Goal: Transaction & Acquisition: Obtain resource

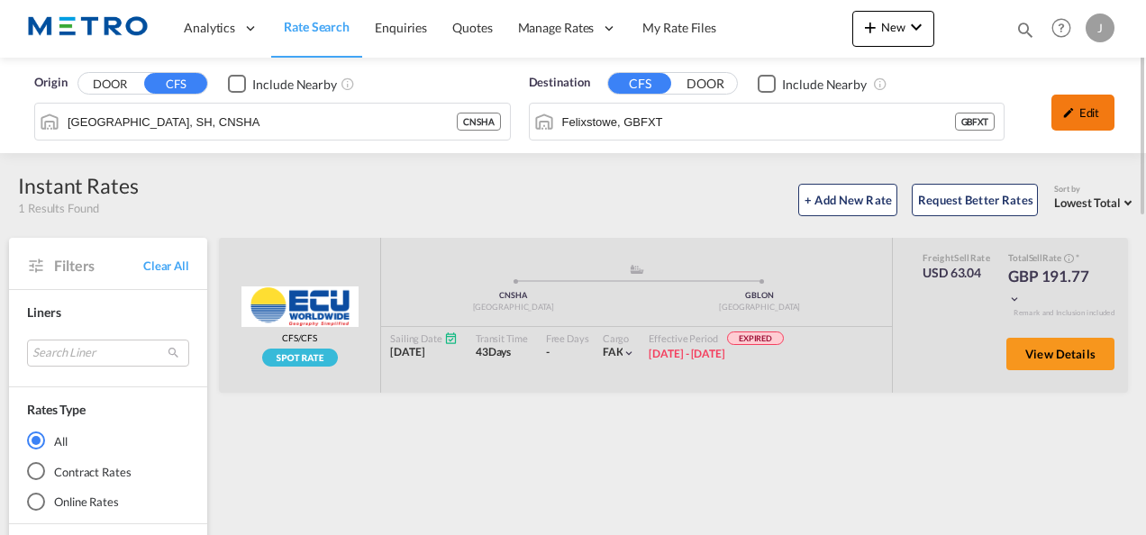
click at [1062, 105] on div "Edit" at bounding box center [1083, 113] width 63 height 36
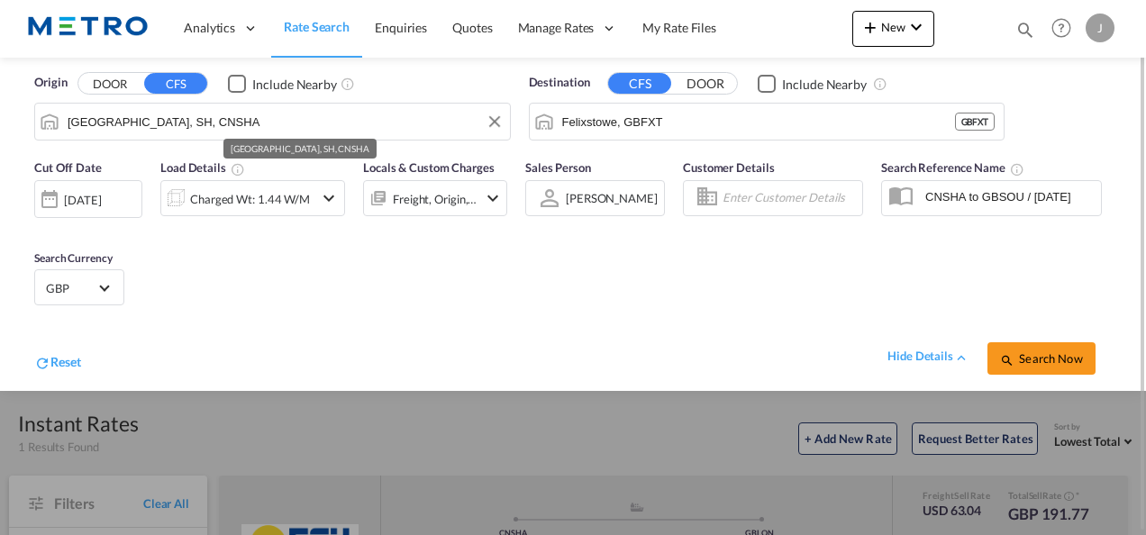
click at [205, 120] on input "[GEOGRAPHIC_DATA], SH, CNSHA" at bounding box center [284, 121] width 433 height 27
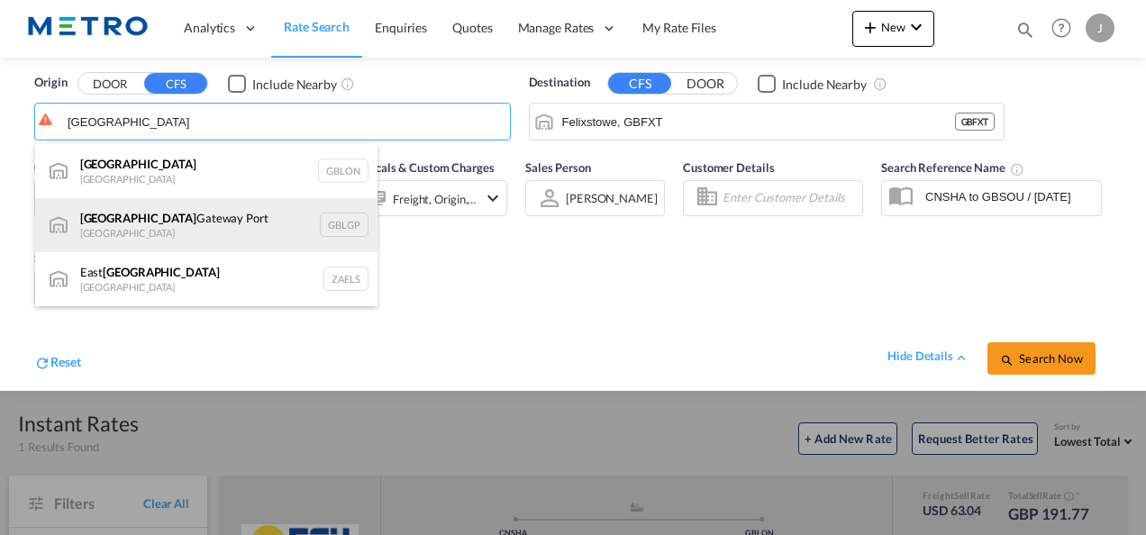
click at [150, 213] on div "[GEOGRAPHIC_DATA] [GEOGRAPHIC_DATA] [GEOGRAPHIC_DATA]" at bounding box center [206, 225] width 342 height 54
type input "[GEOGRAPHIC_DATA], [GEOGRAPHIC_DATA]"
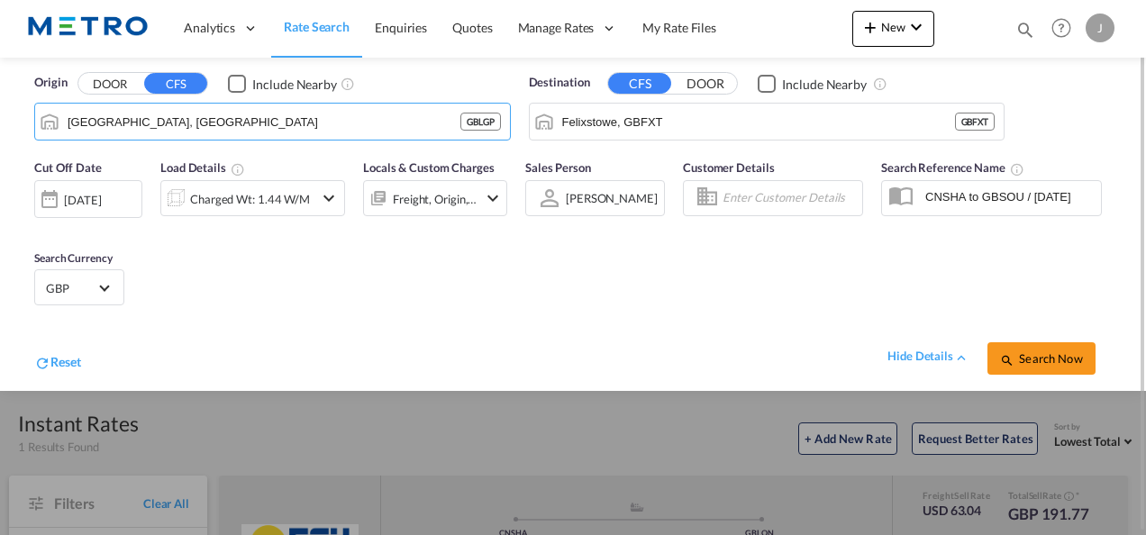
click at [711, 81] on button "DOOR" at bounding box center [705, 84] width 63 height 21
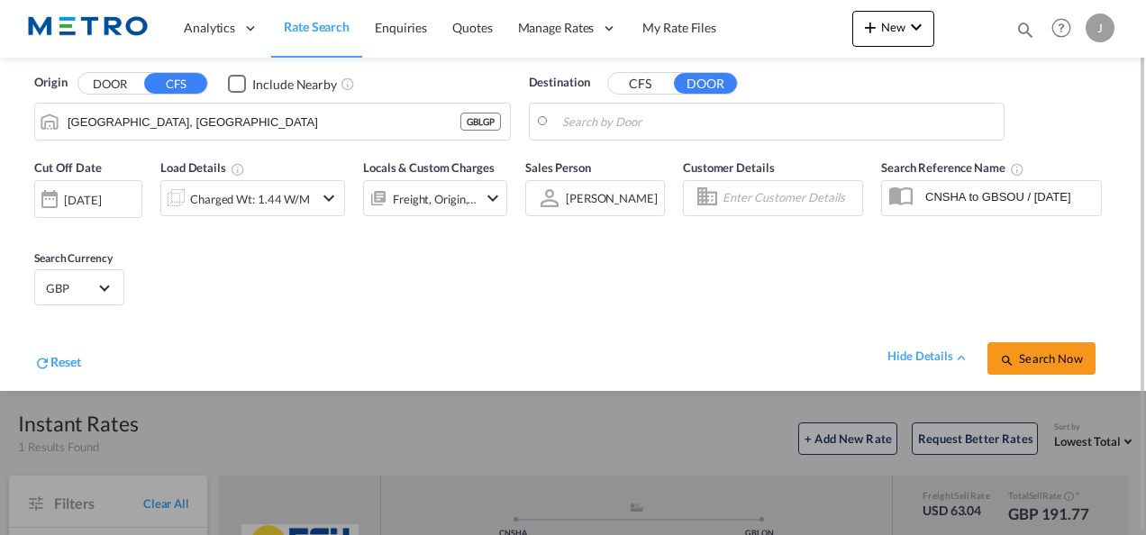
click at [646, 123] on body "Analytics Reports Dashboard Rate Search Enquiries Quotes" at bounding box center [573, 267] width 1146 height 535
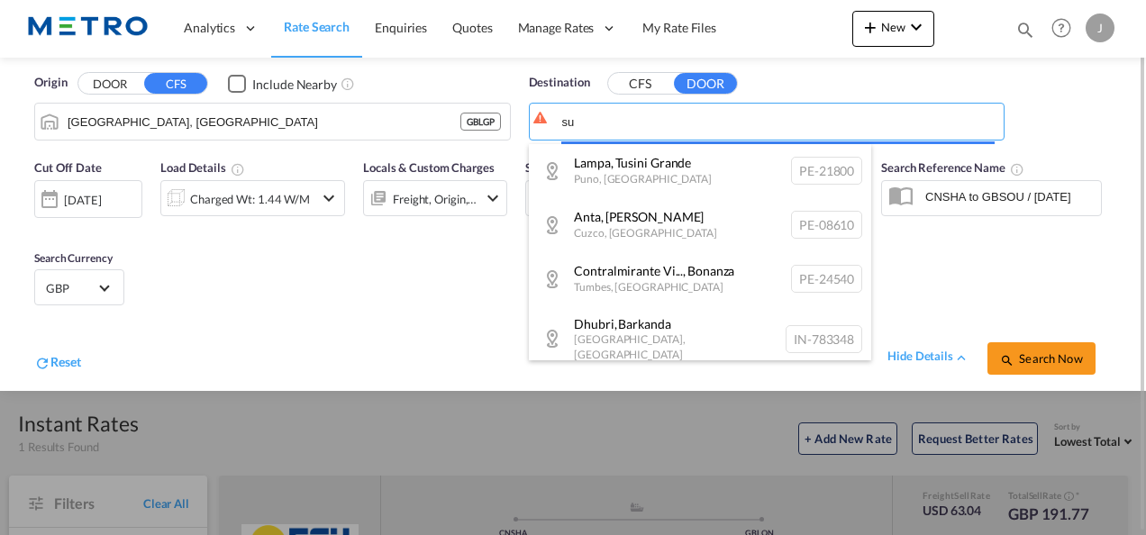
type input "s"
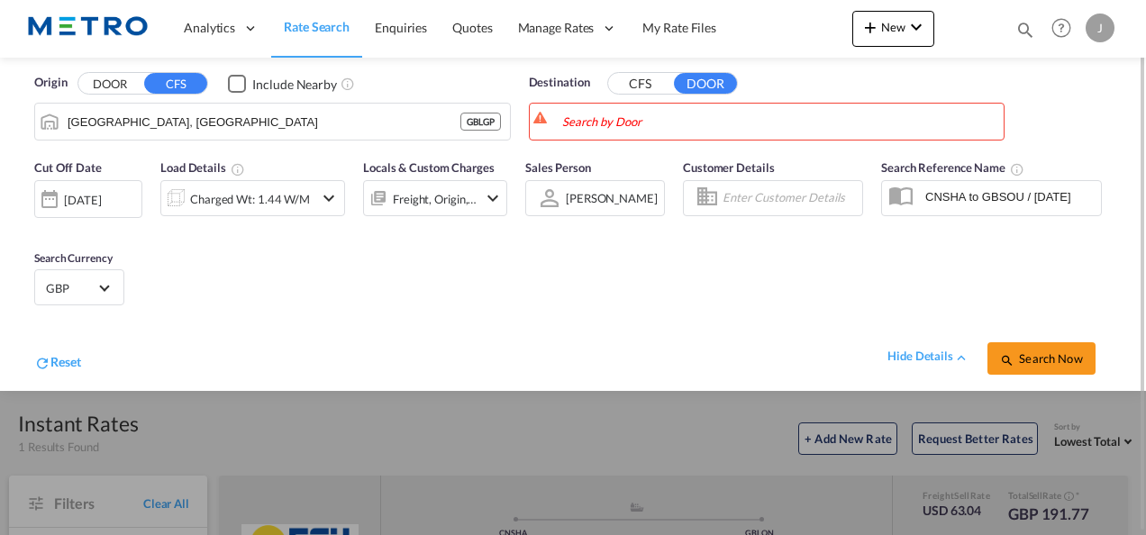
click at [637, 85] on button "CFS" at bounding box center [639, 84] width 63 height 21
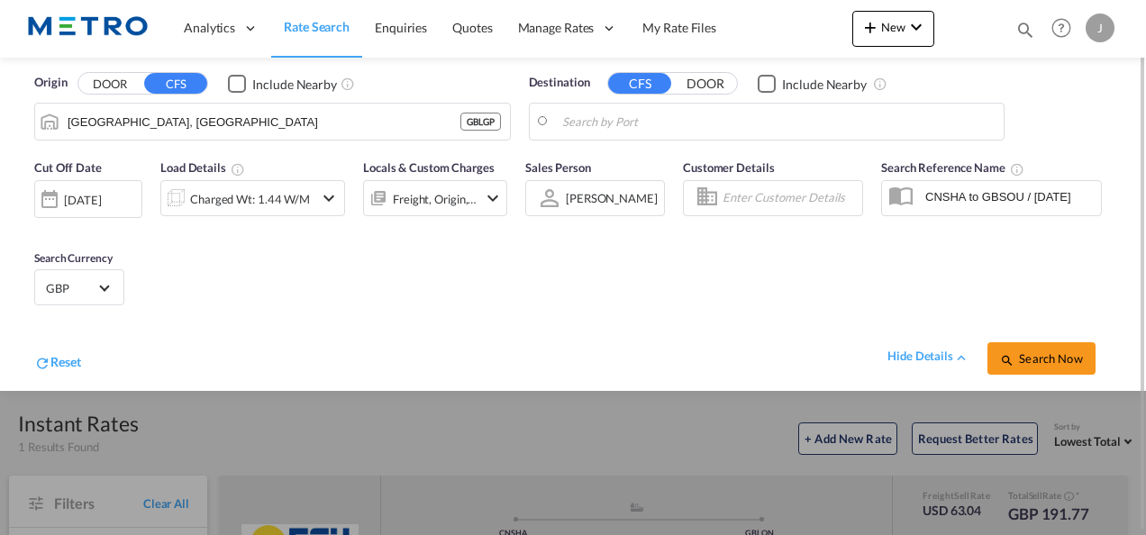
click at [636, 118] on body "Analytics Reports Dashboard Rate Search Enquiries Quotes" at bounding box center [573, 267] width 1146 height 535
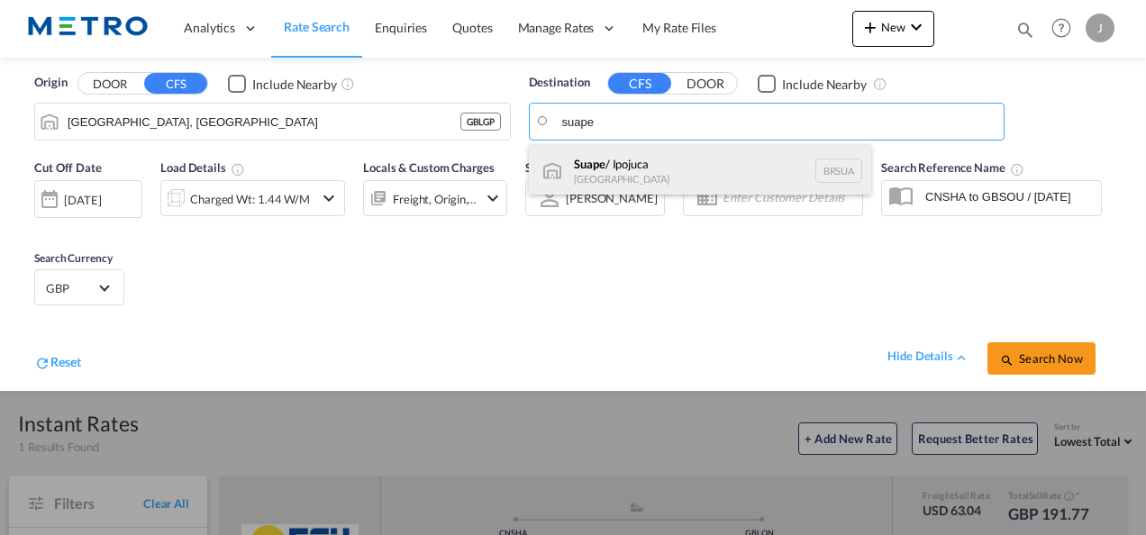
click at [633, 150] on div "Suape / Ipojuca [GEOGRAPHIC_DATA] [GEOGRAPHIC_DATA]" at bounding box center [700, 171] width 342 height 54
type input "Suape / Ipojuca, BRSUA"
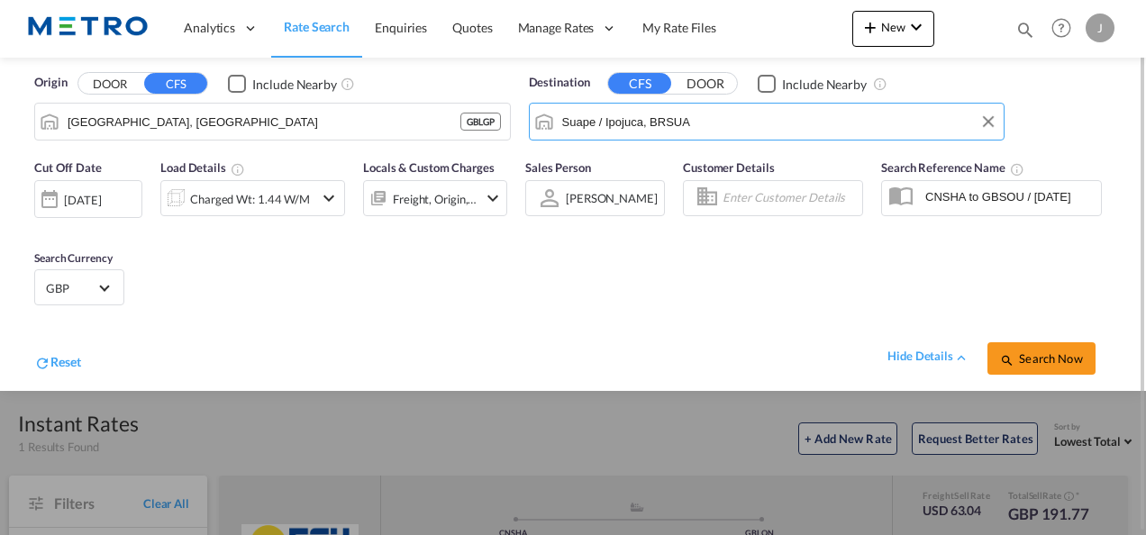
click at [101, 201] on div "[DATE]" at bounding box center [82, 200] width 37 height 16
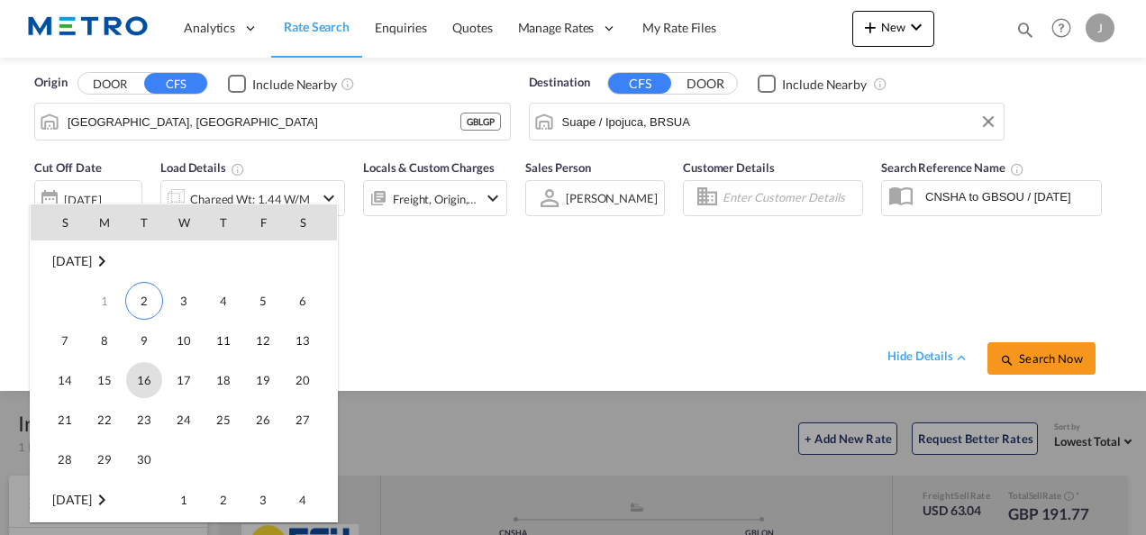
click at [140, 381] on span "16" at bounding box center [144, 380] width 36 height 36
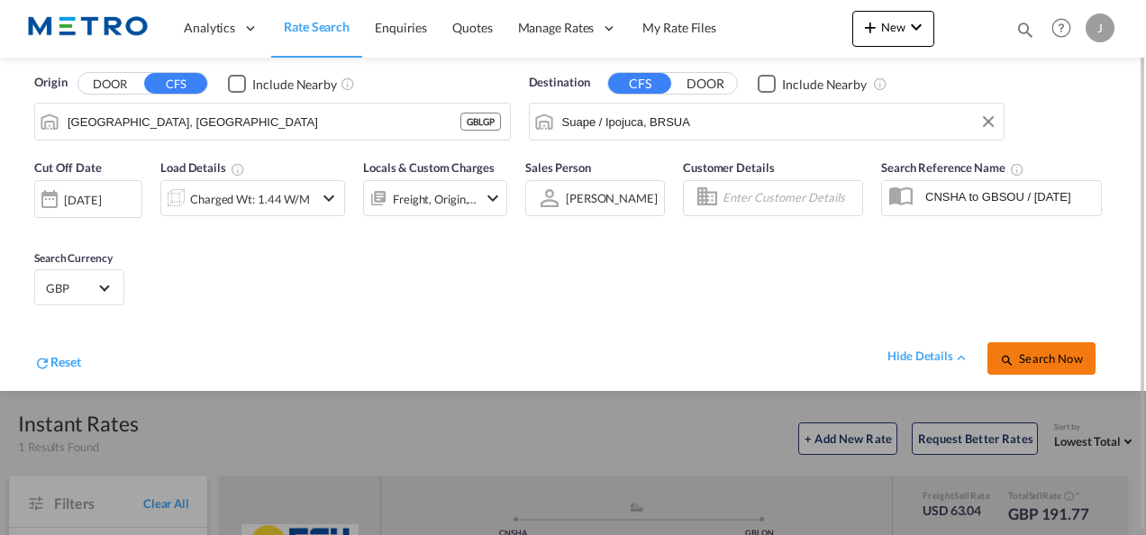
click at [1034, 363] on span "Search Now" at bounding box center [1041, 358] width 82 height 14
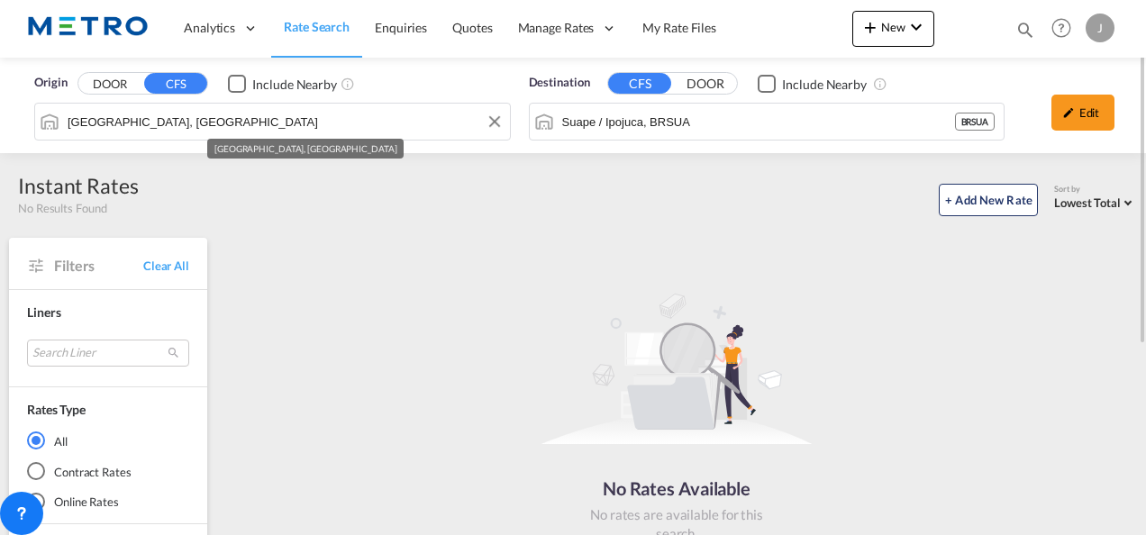
click at [265, 128] on input "[GEOGRAPHIC_DATA], [GEOGRAPHIC_DATA]" at bounding box center [284, 121] width 433 height 27
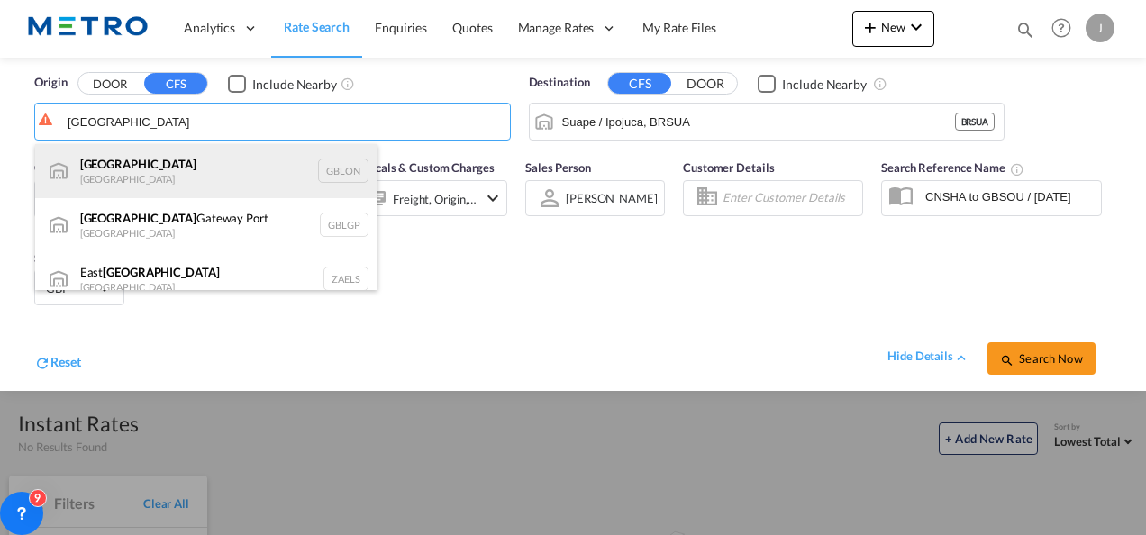
click at [202, 189] on div "[GEOGRAPHIC_DATA] [GEOGRAPHIC_DATA] GBLON" at bounding box center [206, 171] width 342 height 54
type input "[GEOGRAPHIC_DATA], [GEOGRAPHIC_DATA]"
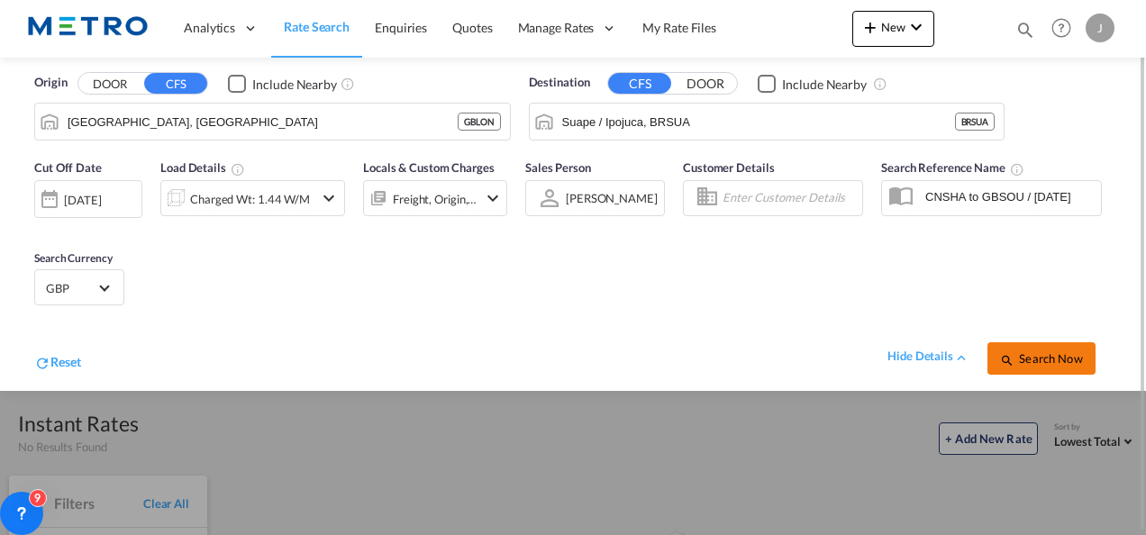
click at [1072, 353] on span "Search Now" at bounding box center [1041, 358] width 82 height 14
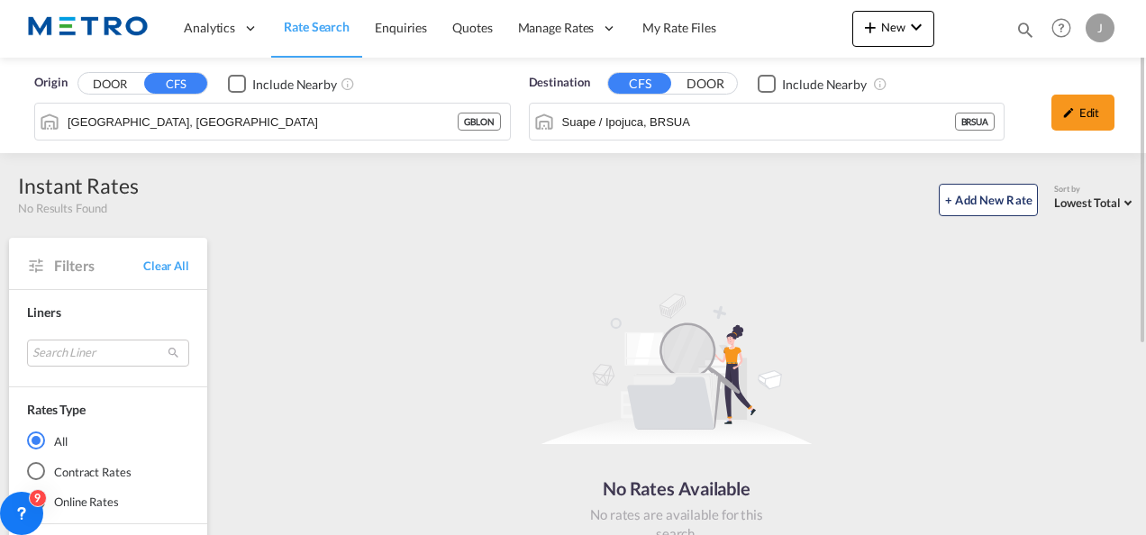
click at [99, 77] on button "DOOR" at bounding box center [109, 84] width 63 height 21
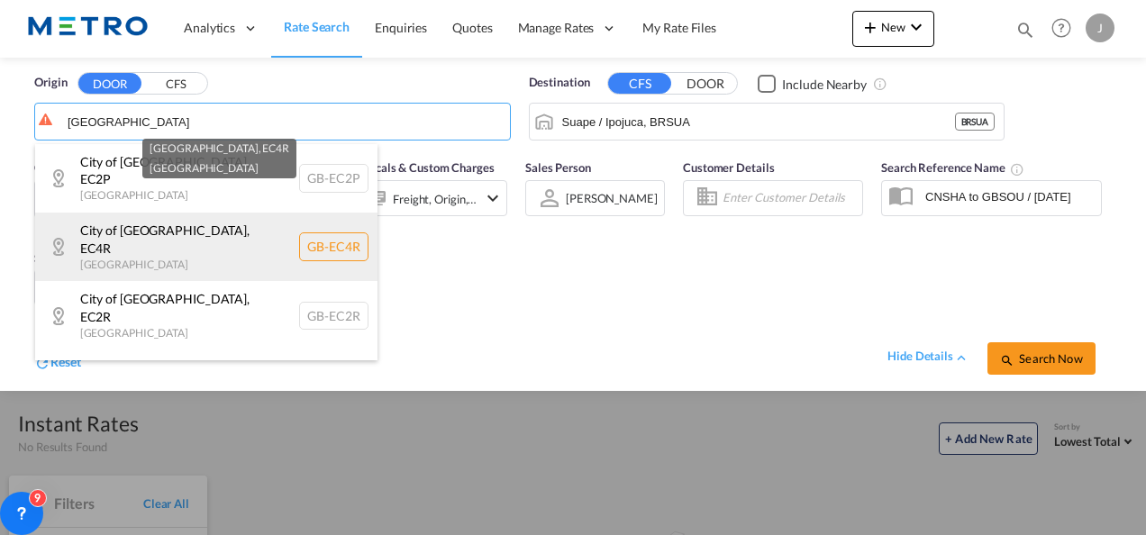
click at [221, 216] on div "[GEOGRAPHIC_DATA] , EC4R [GEOGRAPHIC_DATA] [GEOGRAPHIC_DATA]-EC4R" at bounding box center [206, 247] width 342 height 68
type input "GB-EC4R, [GEOGRAPHIC_DATA]"
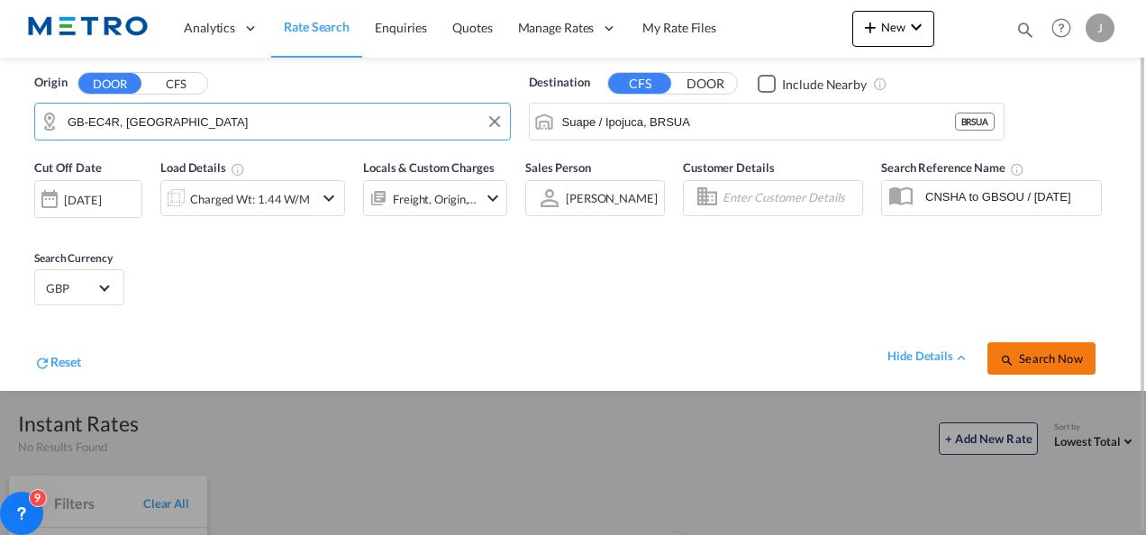
click at [1040, 361] on span "Search Now" at bounding box center [1041, 358] width 82 height 14
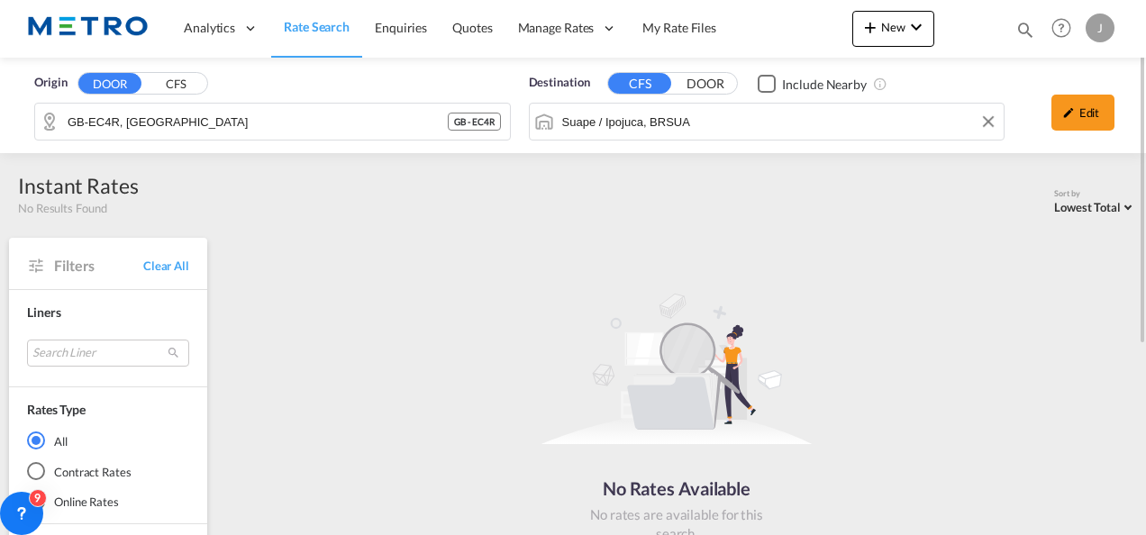
click at [704, 123] on input "Suape / Ipojuca, BRSUA" at bounding box center [778, 121] width 433 height 27
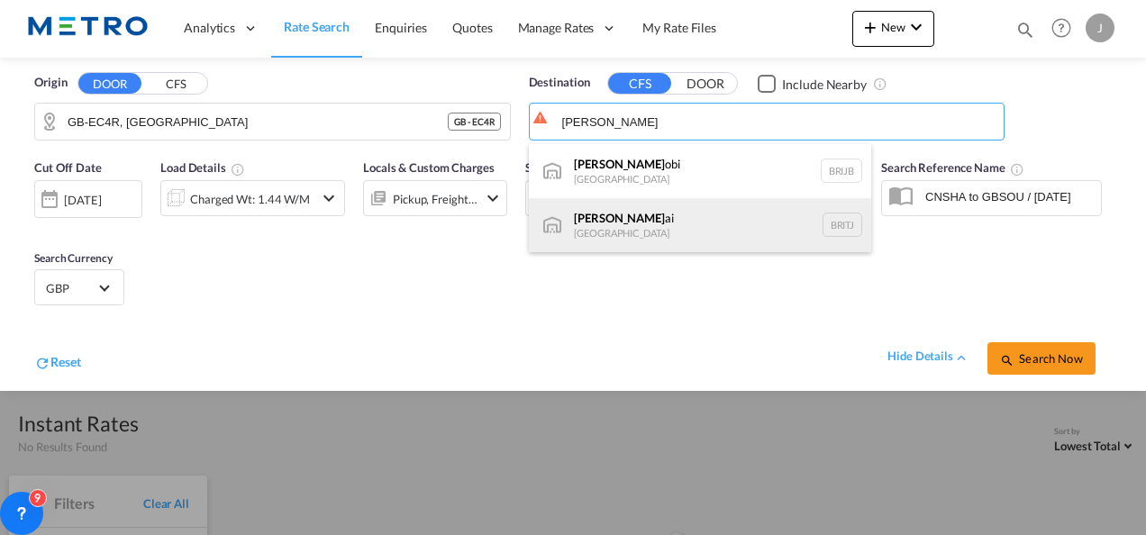
click at [664, 220] on div "[PERSON_NAME] [GEOGRAPHIC_DATA] [DEMOGRAPHIC_DATA]" at bounding box center [700, 225] width 342 height 54
type input "Itajai, BRITJ"
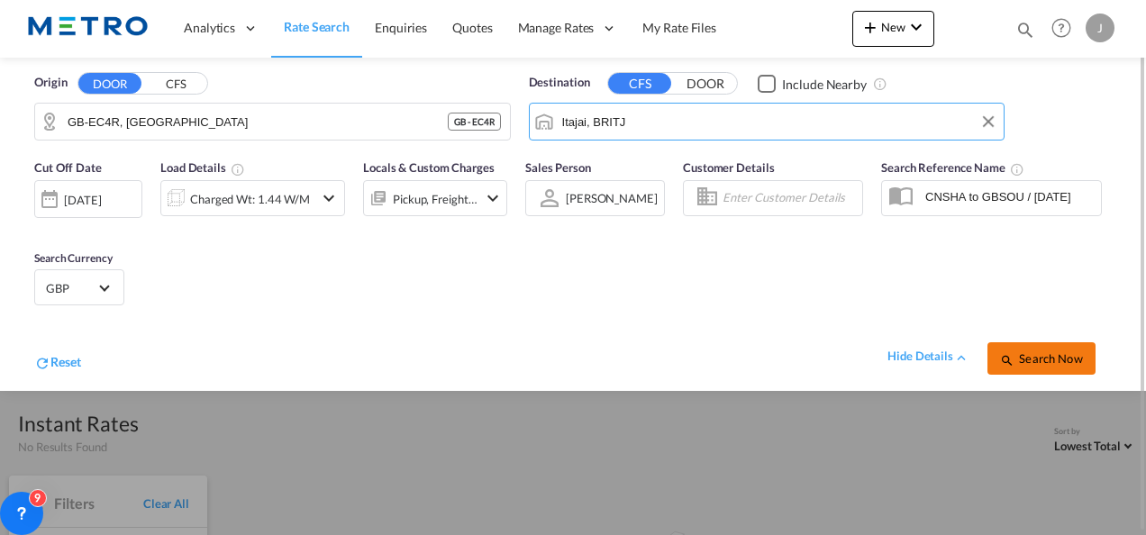
click at [1002, 350] on button "Search Now" at bounding box center [1042, 358] width 108 height 32
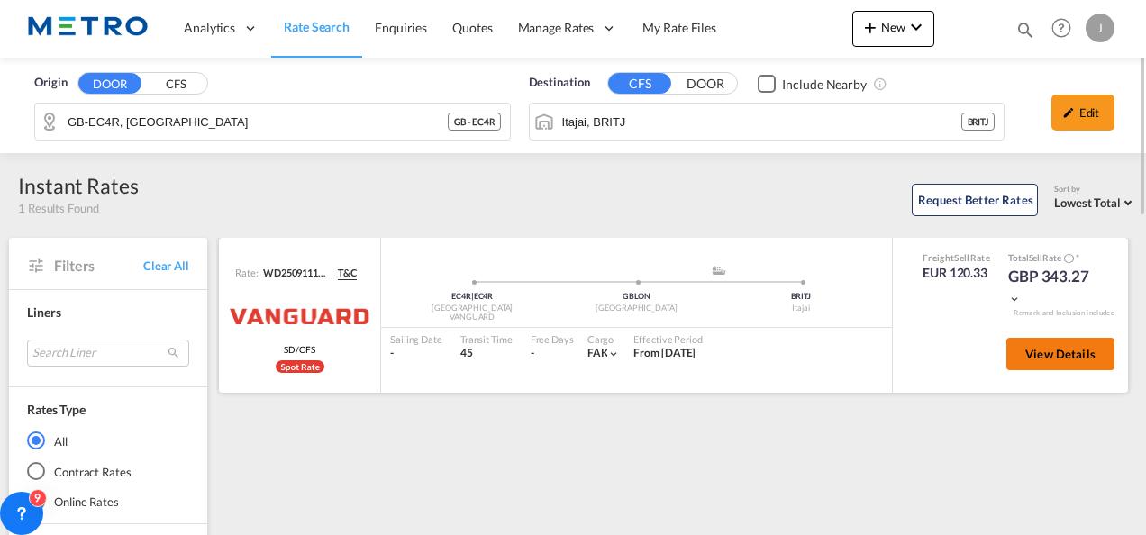
click at [1051, 341] on button "View Details" at bounding box center [1061, 354] width 108 height 32
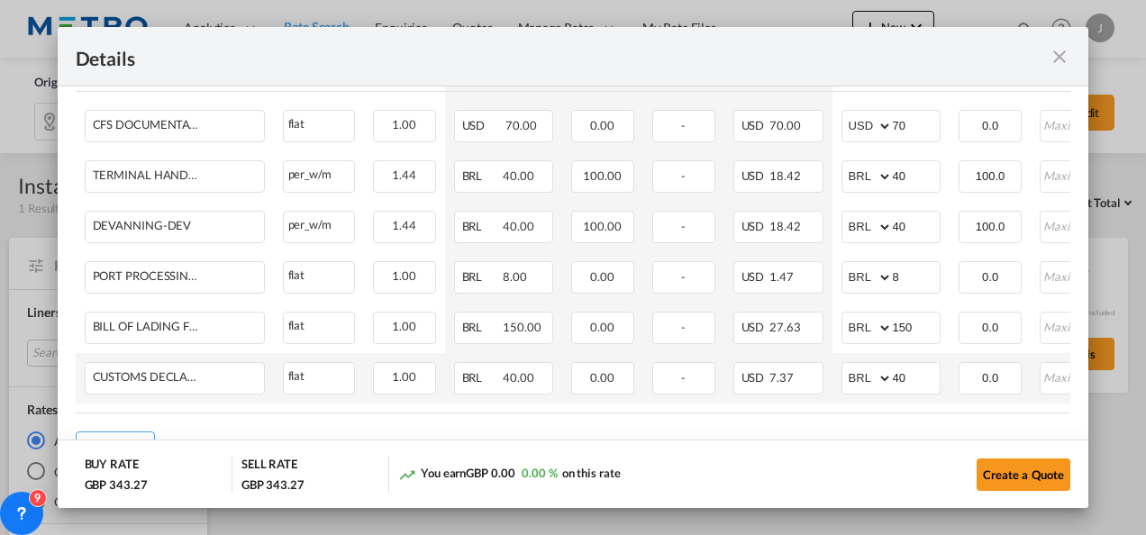
scroll to position [1332, 0]
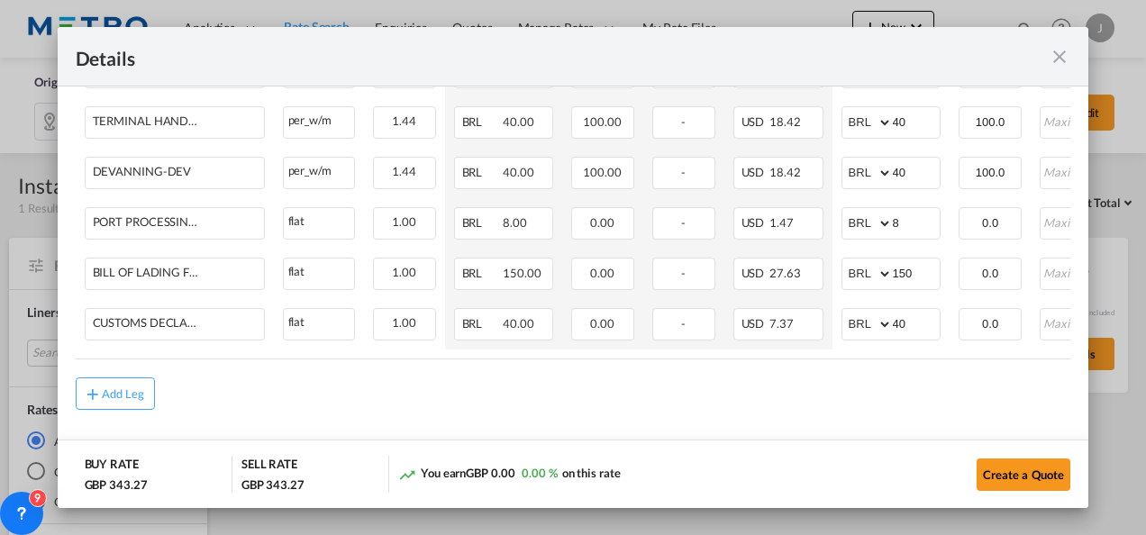
click at [1062, 60] on md-icon "icon-close fg-AAA8AD m-0 cursor" at bounding box center [1060, 57] width 22 height 22
